Goal: Communication & Community: Answer question/provide support

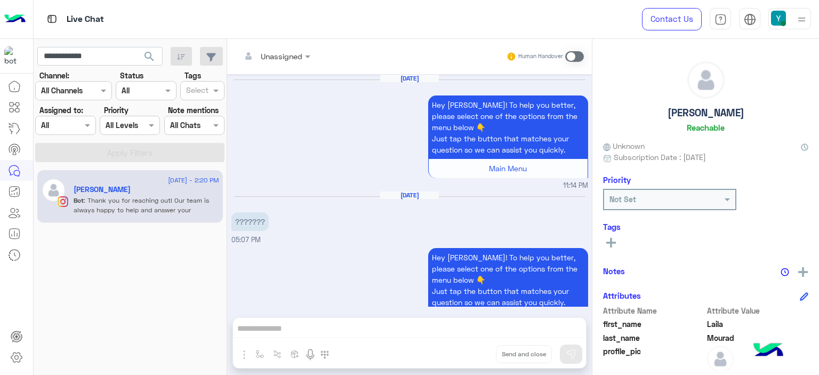
scroll to position [1342, 0]
